Goal: Check status: Check status

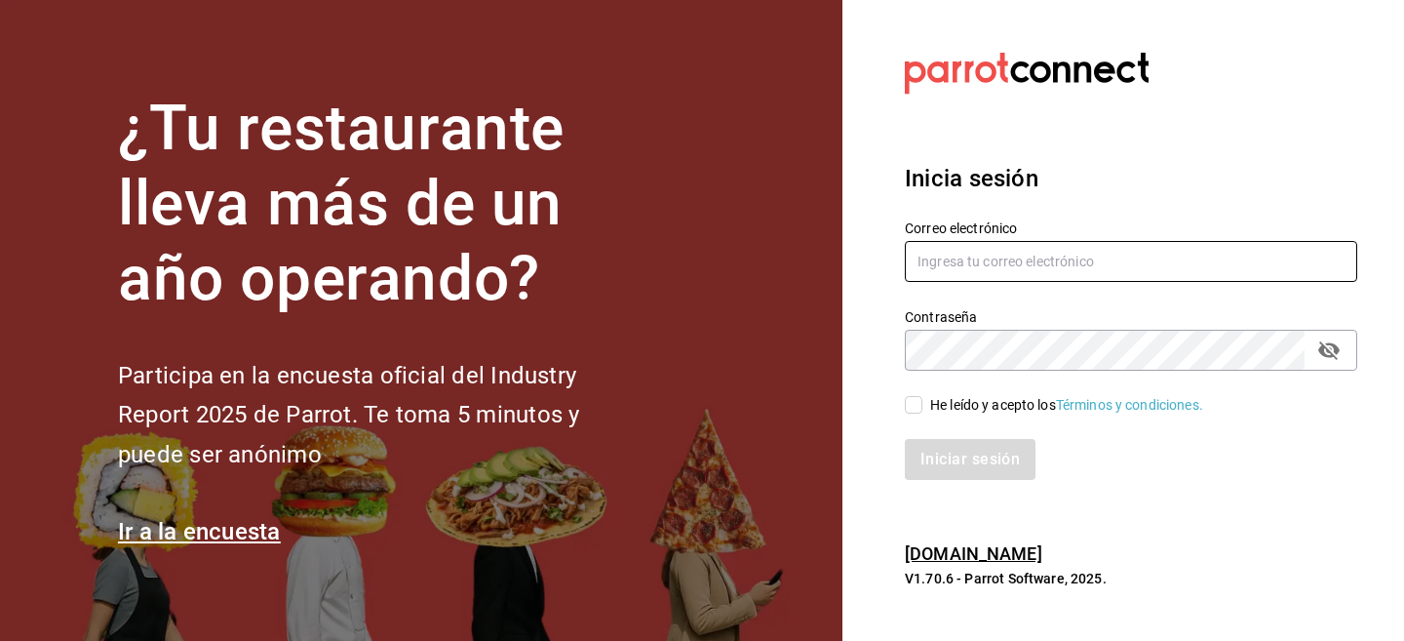
type input "[EMAIL_ADDRESS][DOMAIN_NAME]"
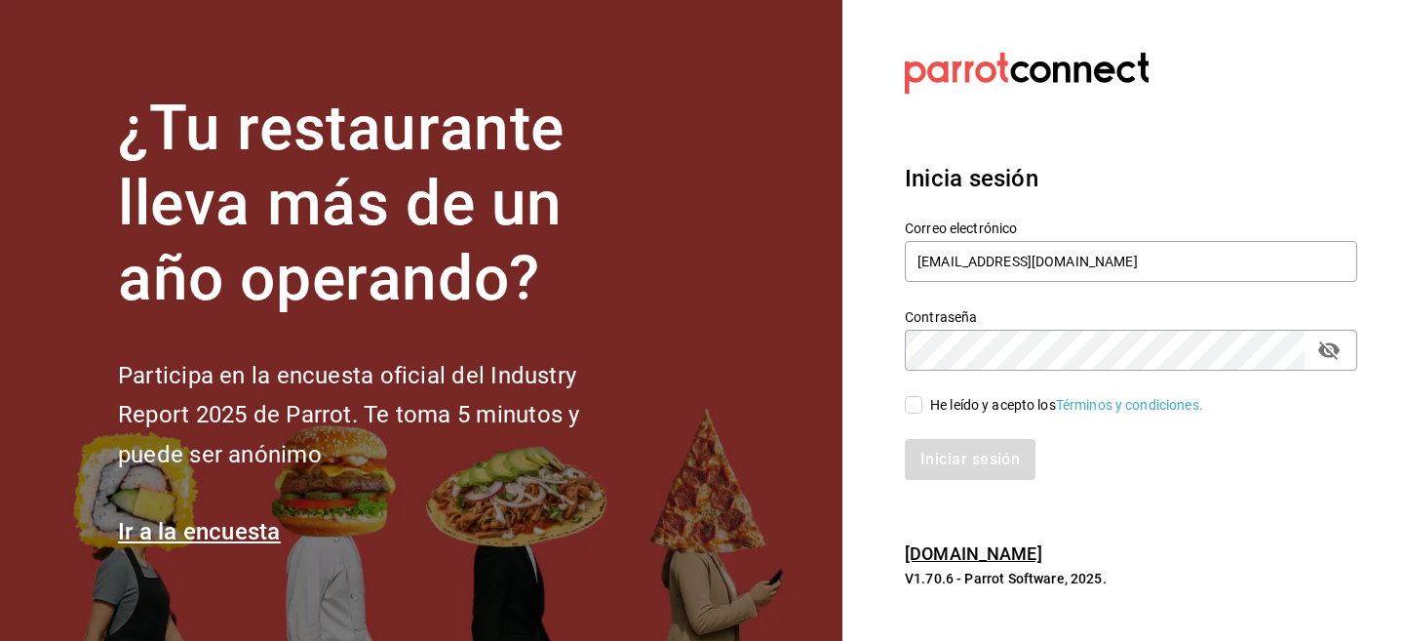
click at [922, 411] on input "He leído y acepto los Términos y condiciones." at bounding box center [914, 405] width 18 height 18
checkbox input "true"
click at [942, 461] on button "Iniciar sesión" at bounding box center [971, 459] width 133 height 41
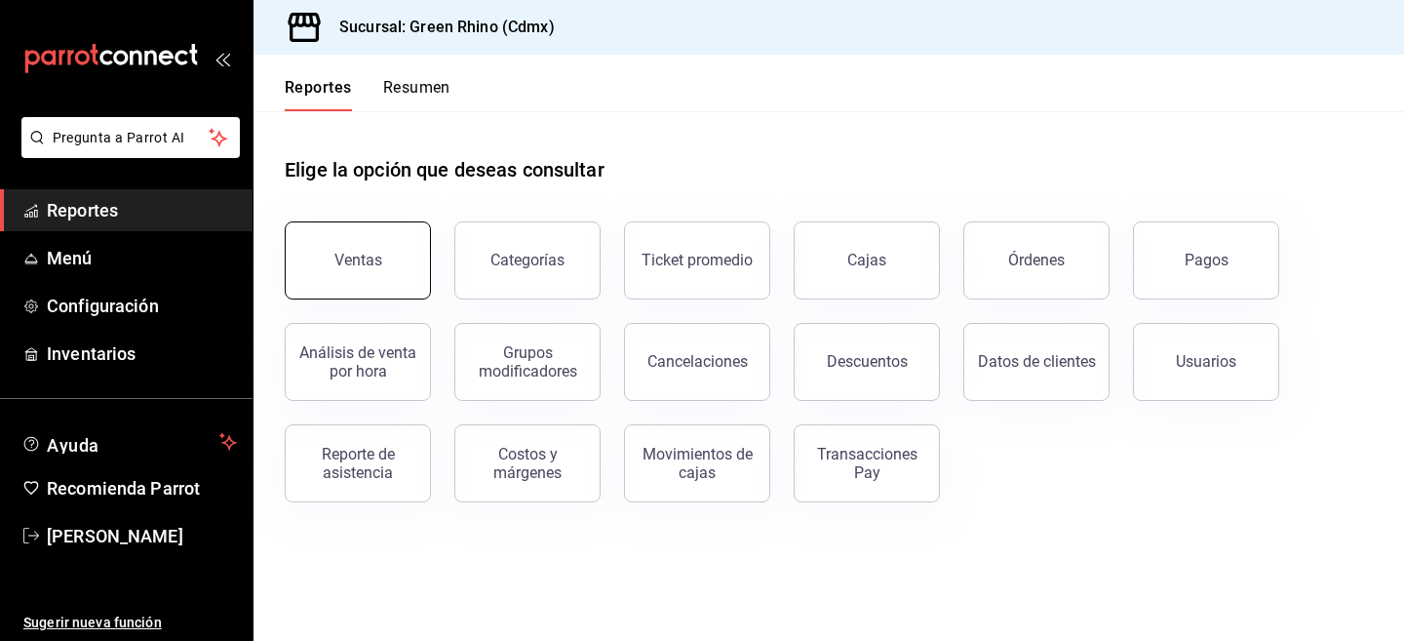
click at [412, 232] on button "Ventas" at bounding box center [358, 260] width 146 height 78
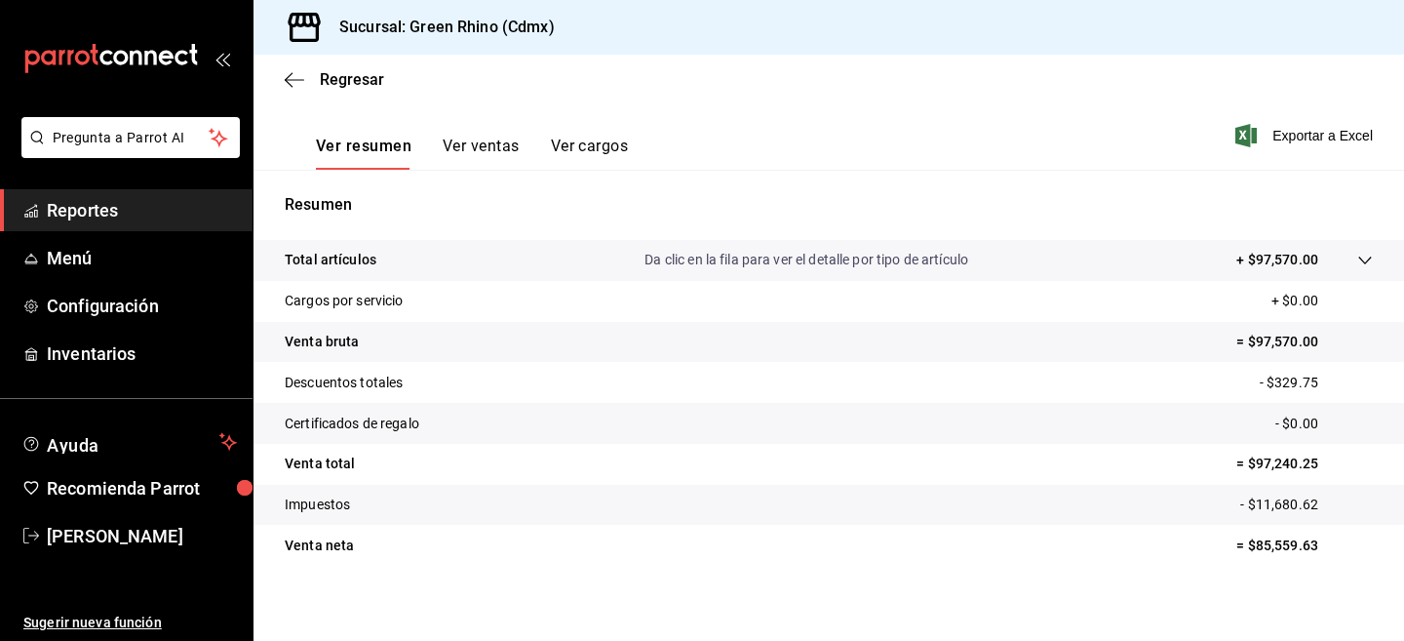
scroll to position [285, 0]
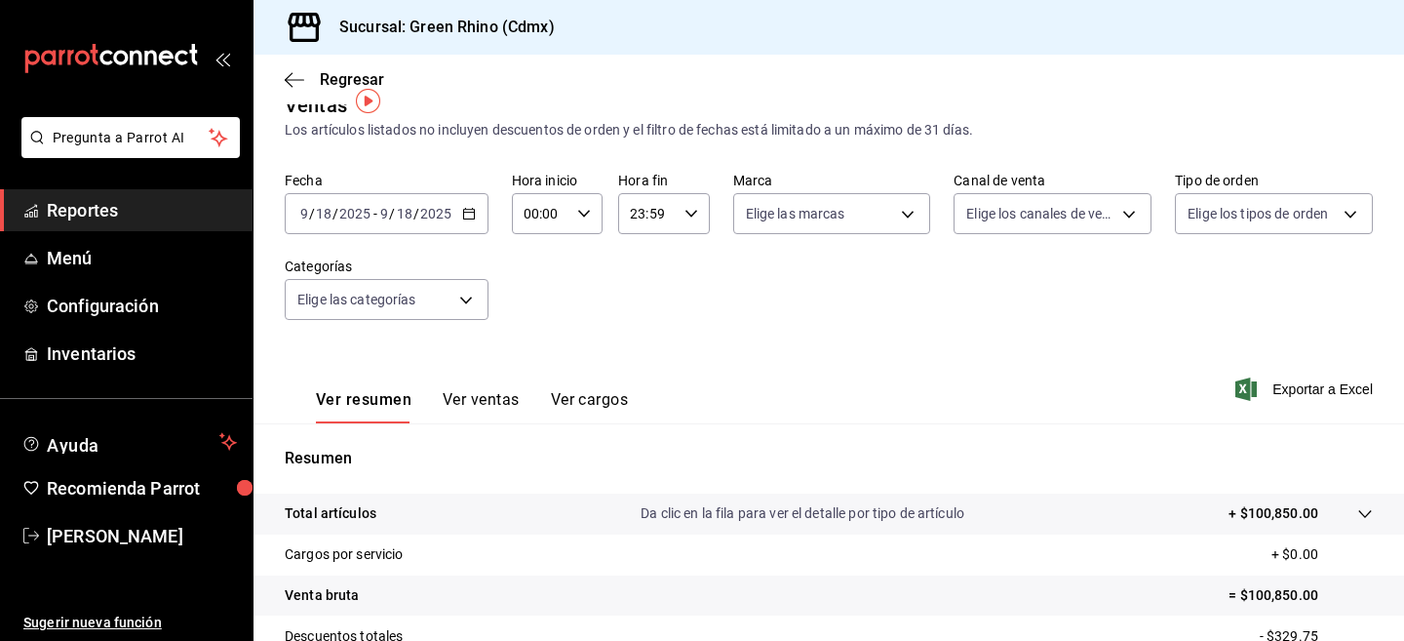
scroll to position [45, 0]
